Goal: Task Accomplishment & Management: Manage account settings

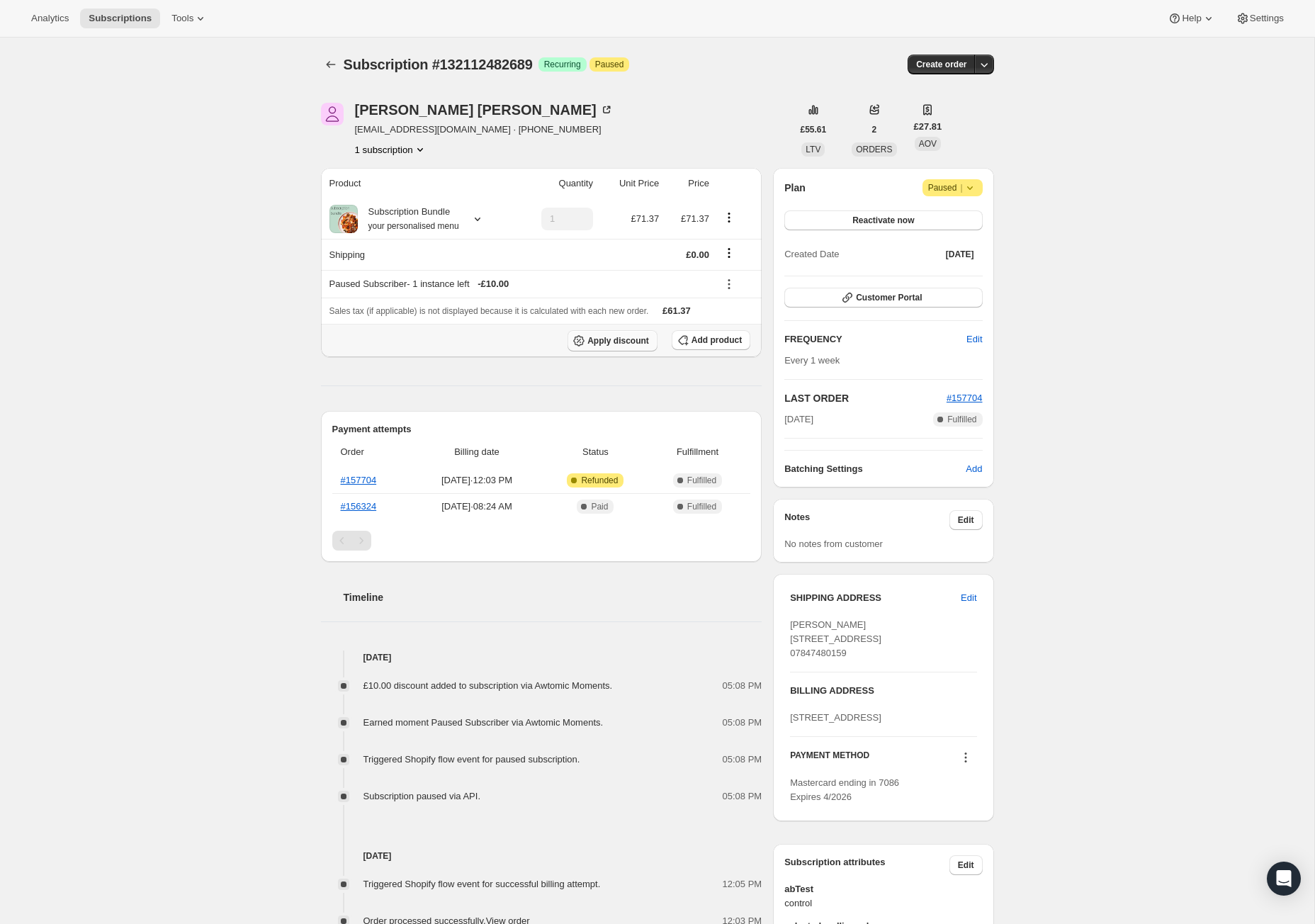
click at [602, 346] on span "Apply discount" at bounding box center [618, 340] width 62 height 11
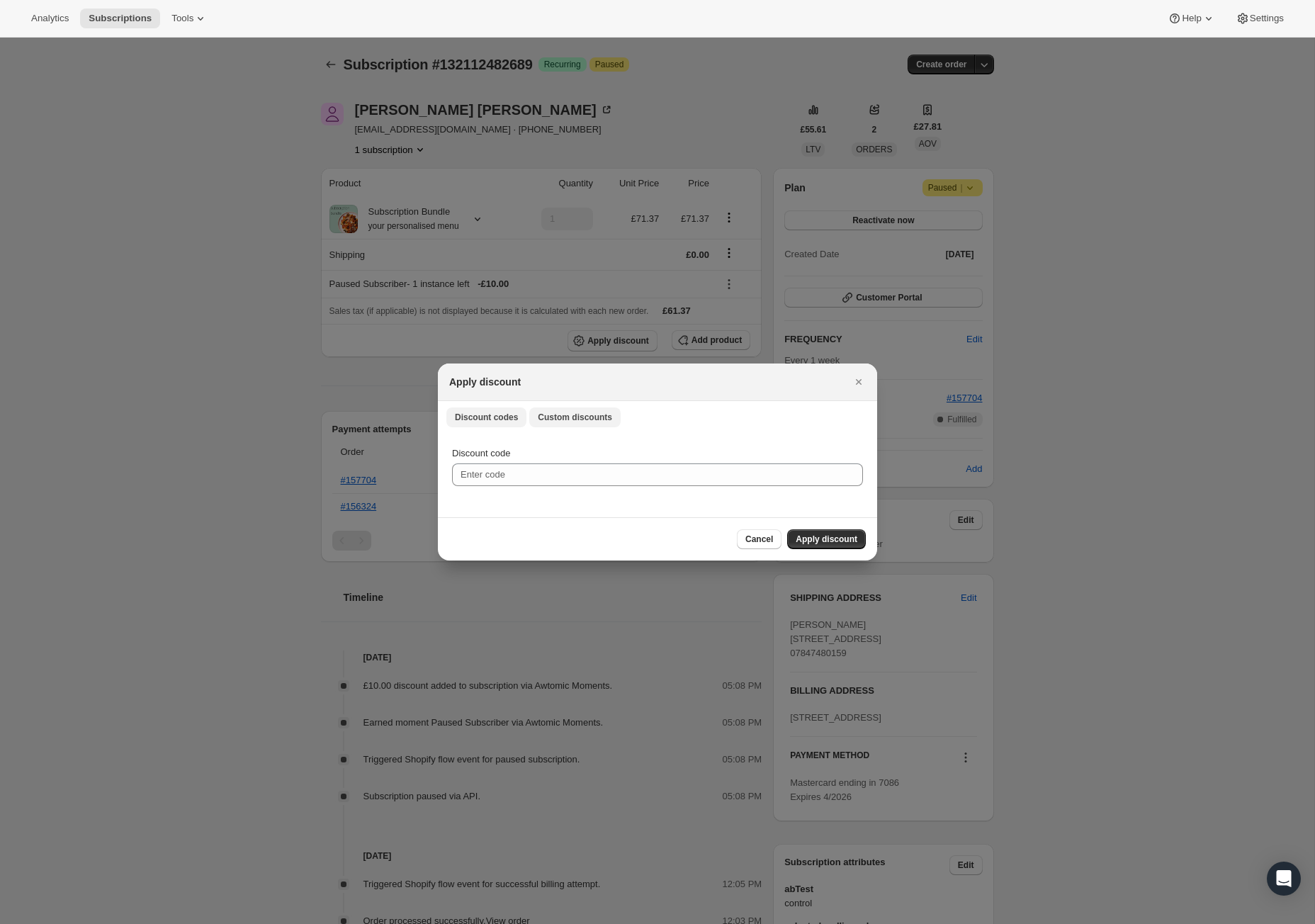
click at [612, 412] on span "Custom discounts" at bounding box center [575, 417] width 74 height 11
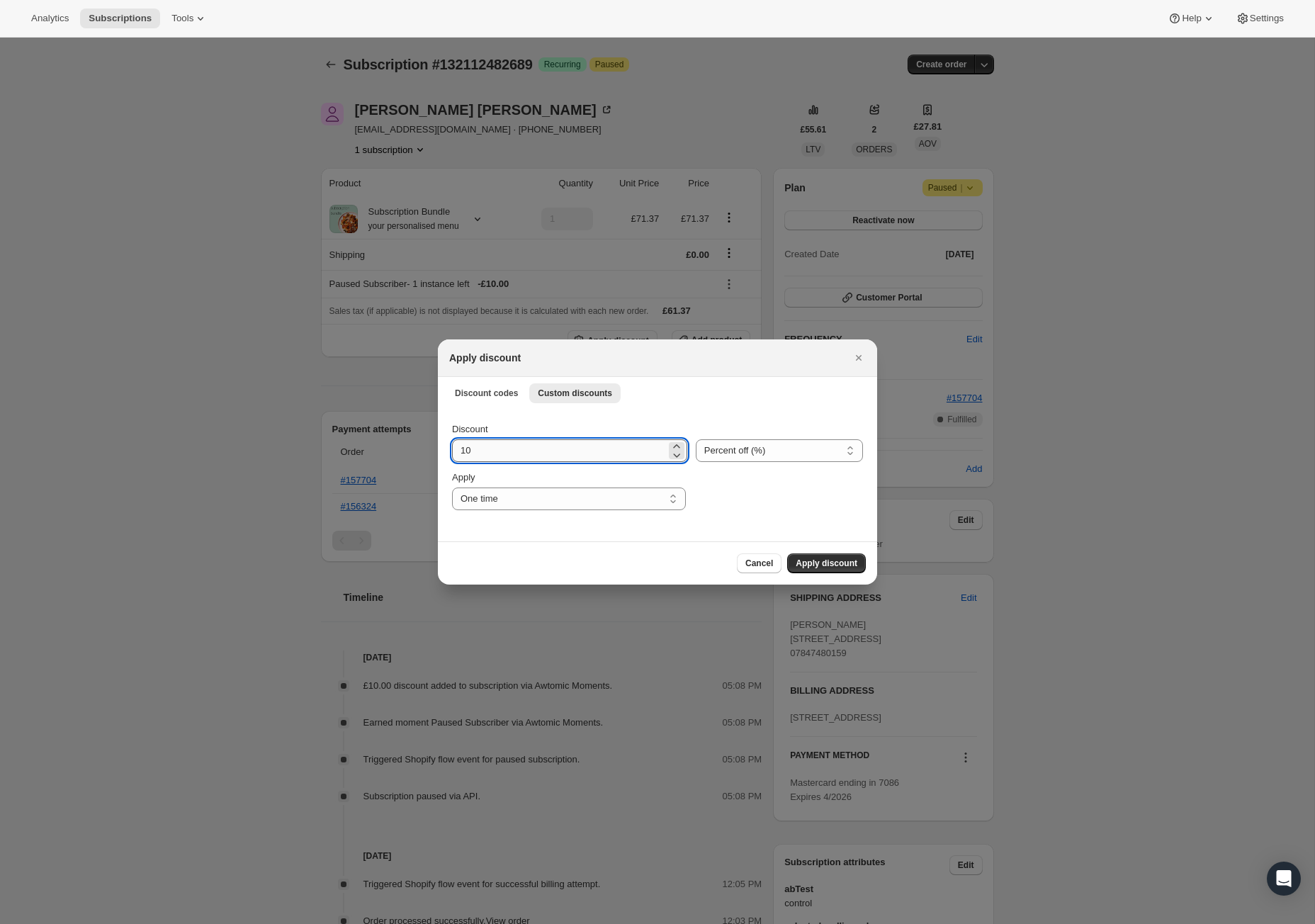
click at [573, 449] on input "10" at bounding box center [558, 450] width 214 height 23
type input "100"
click at [859, 565] on button "Apply discount" at bounding box center [827, 563] width 79 height 20
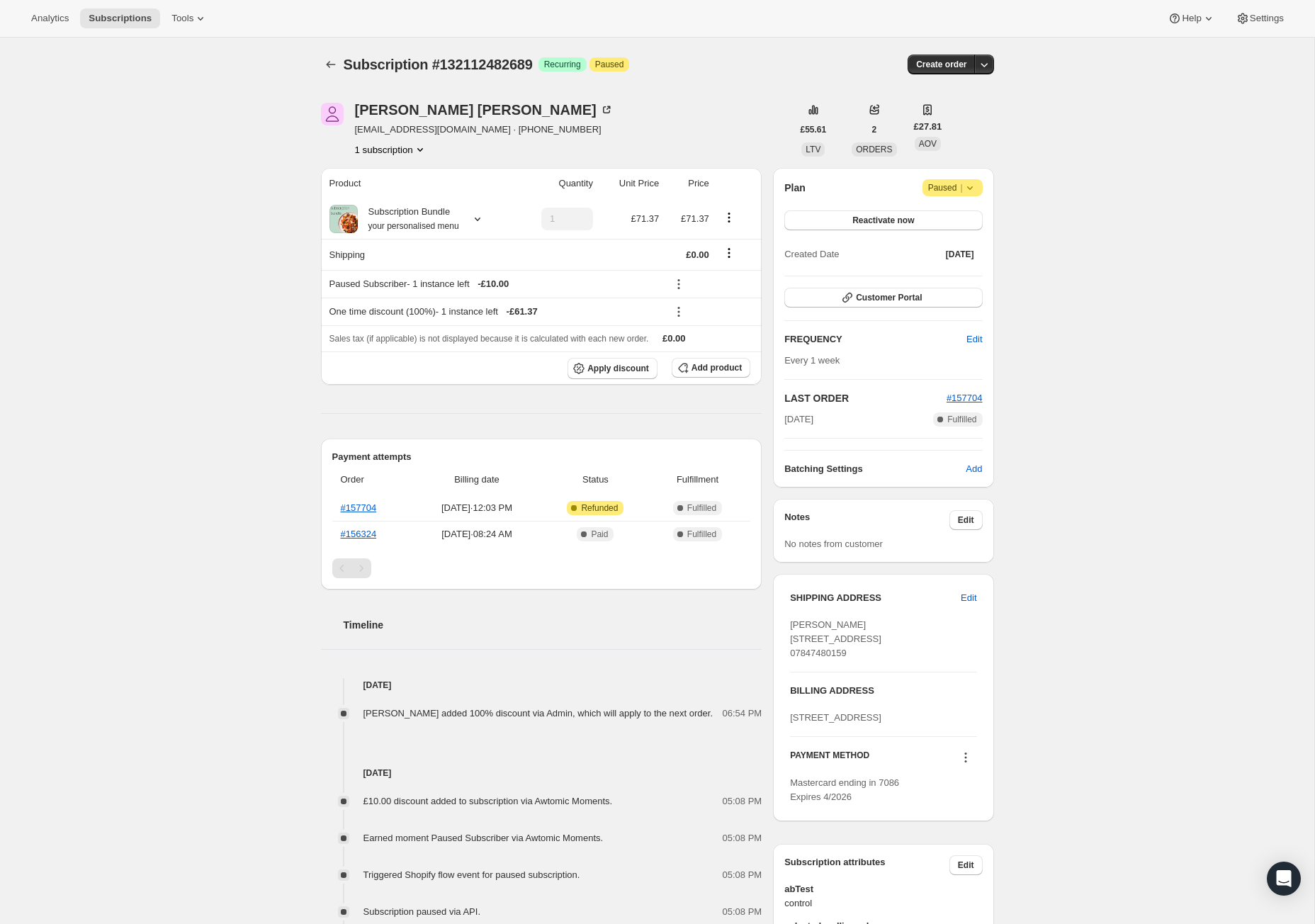
click at [977, 195] on span "Paused |" at bounding box center [952, 187] width 49 height 14
click at [889, 226] on span "Reactivate now" at bounding box center [883, 220] width 62 height 11
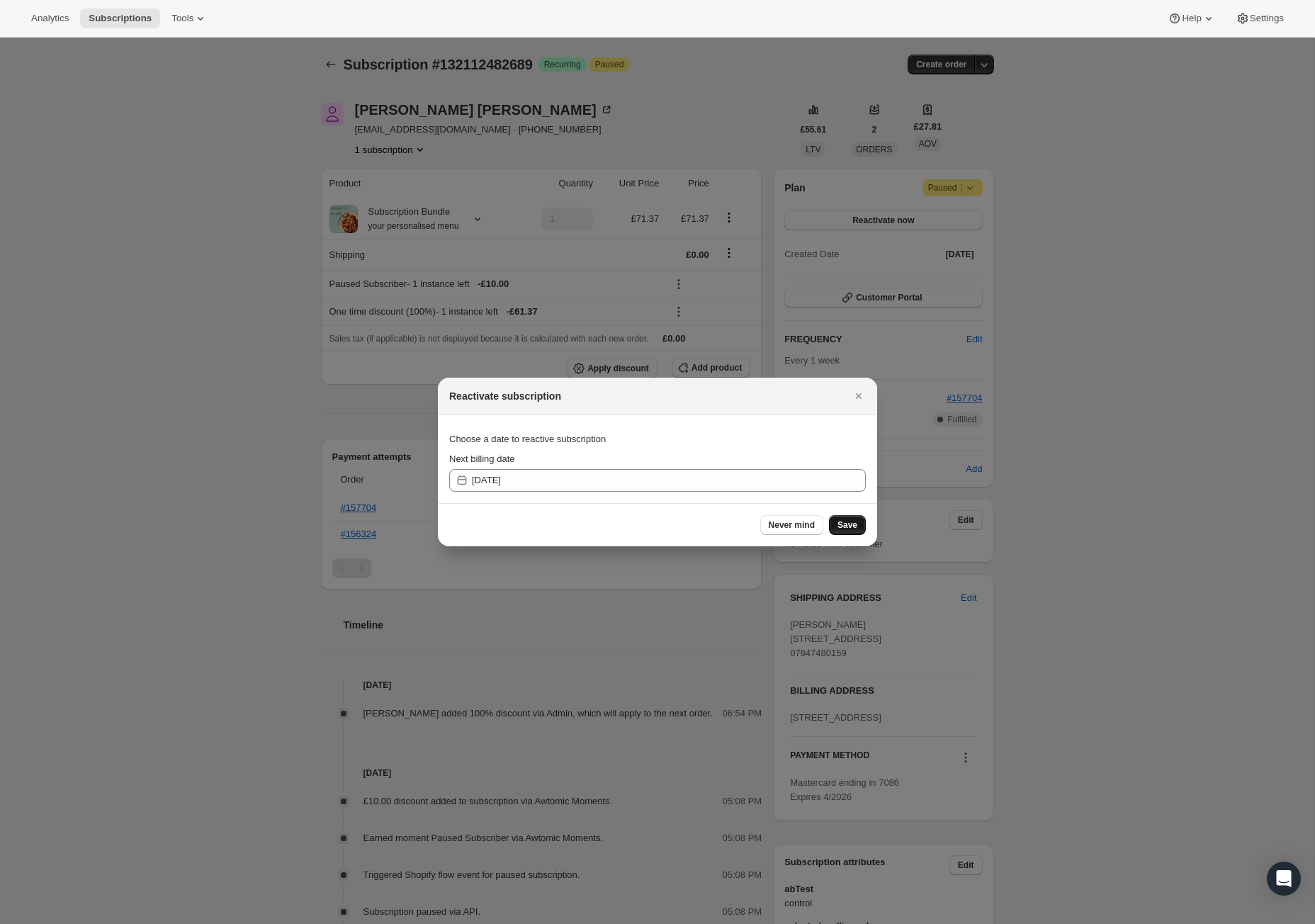
click at [858, 530] on span "Save" at bounding box center [847, 524] width 20 height 11
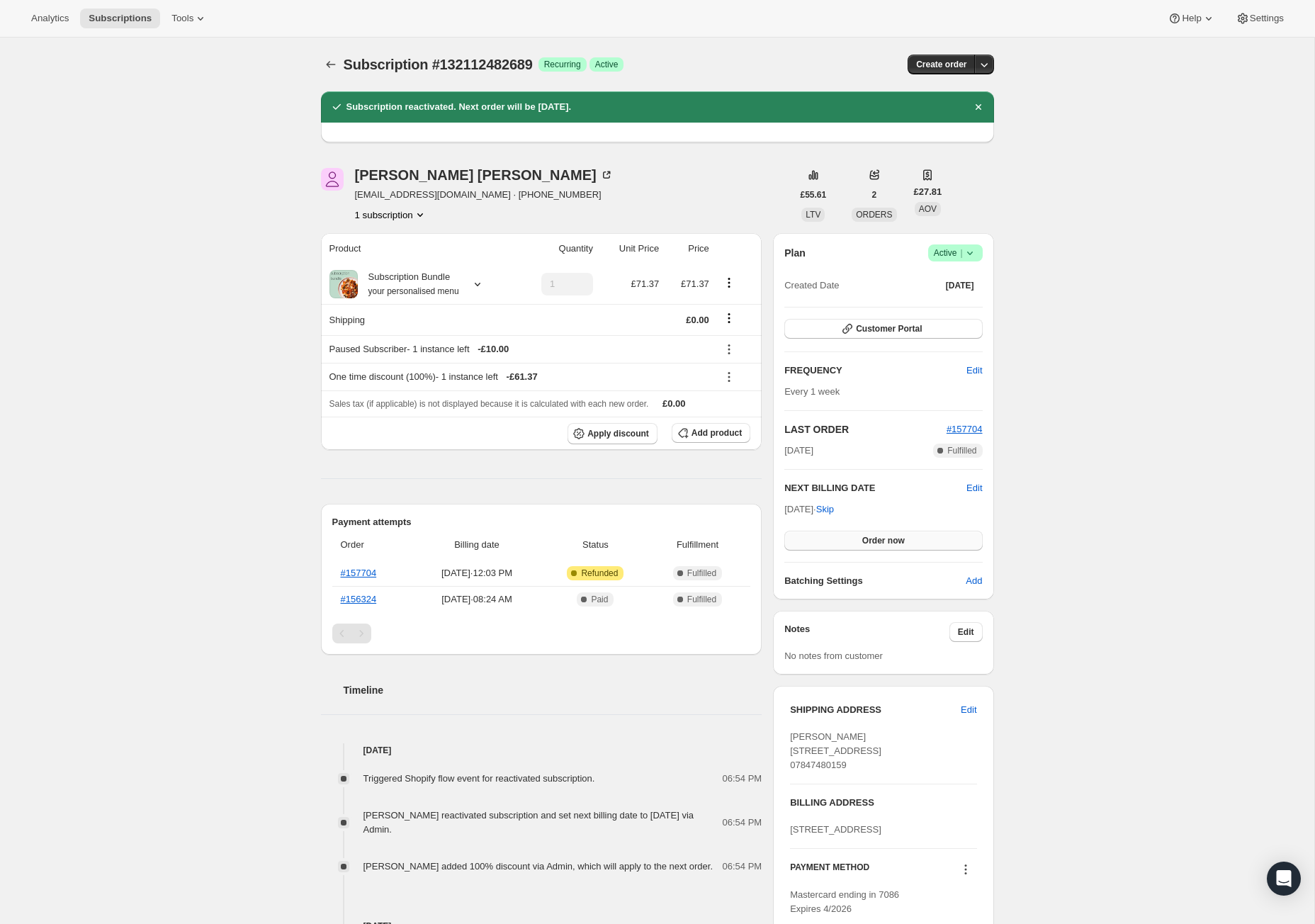
click at [905, 546] on span "Order now" at bounding box center [883, 540] width 42 height 11
click at [905, 546] on span "Click to confirm" at bounding box center [883, 540] width 64 height 11
click at [982, 495] on span "Edit" at bounding box center [974, 488] width 16 height 14
click at [975, 527] on input "[DATE]" at bounding box center [883, 515] width 198 height 24
type input "[DATE]"
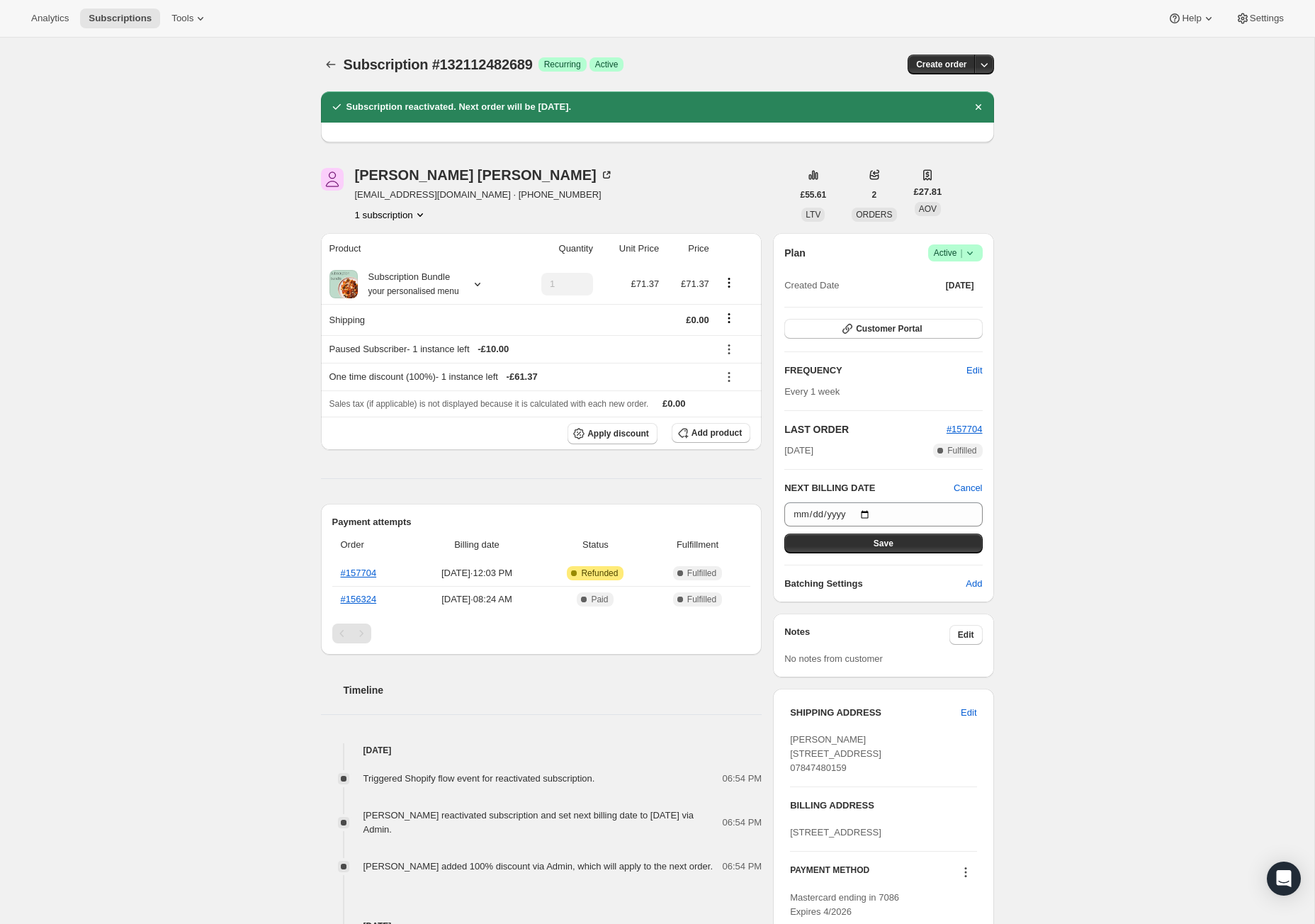
click at [1087, 680] on div "Subscription #132112482689. This page is ready Subscription #132112482689 Succe…" at bounding box center [657, 767] width 1314 height 1458
click at [948, 553] on button "Save" at bounding box center [883, 543] width 198 height 20
